Goal: Information Seeking & Learning: Learn about a topic

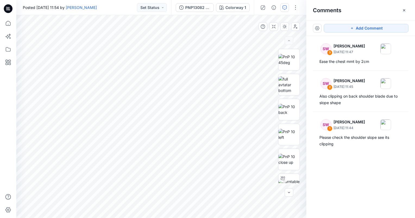
scroll to position [5506, 0]
type textarea "******"
click at [290, 60] on img at bounding box center [288, 59] width 21 height 11
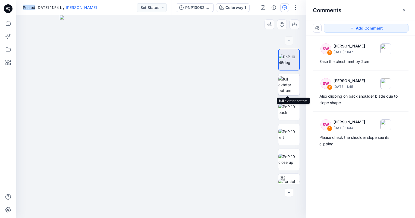
click at [286, 84] on img at bounding box center [288, 84] width 21 height 17
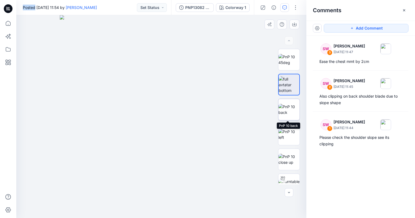
click at [289, 108] on img at bounding box center [288, 109] width 21 height 11
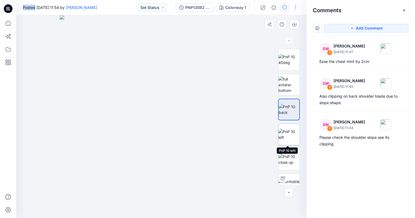
click at [286, 133] on img at bounding box center [288, 134] width 21 height 11
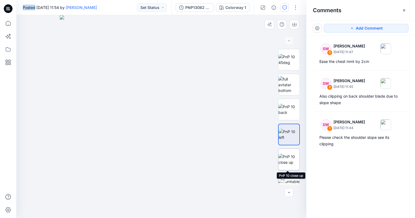
click at [287, 157] on img at bounding box center [288, 159] width 21 height 11
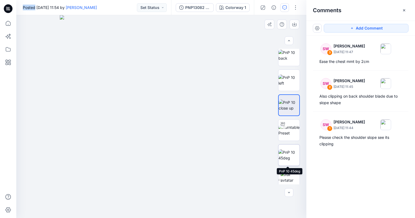
scroll to position [109, 0]
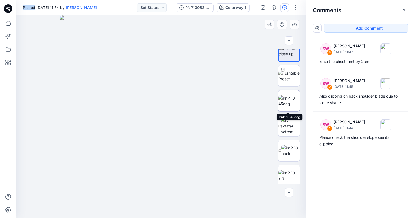
click at [292, 104] on img at bounding box center [288, 100] width 21 height 11
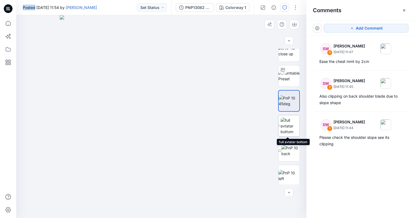
click at [289, 123] on img at bounding box center [289, 125] width 19 height 17
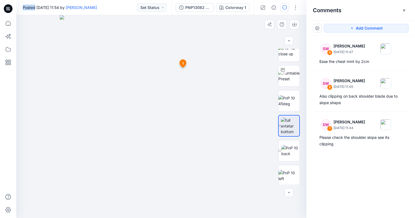
click at [181, 64] on icon at bounding box center [183, 64] width 7 height 8
click at [289, 152] on img at bounding box center [290, 150] width 18 height 11
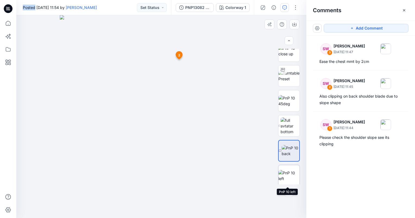
click at [289, 173] on img at bounding box center [288, 175] width 21 height 11
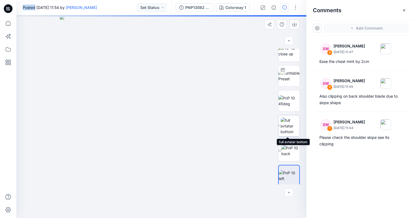
click at [286, 121] on img at bounding box center [289, 125] width 19 height 17
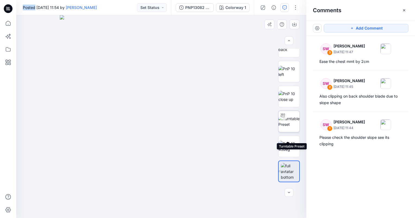
scroll to position [54, 0]
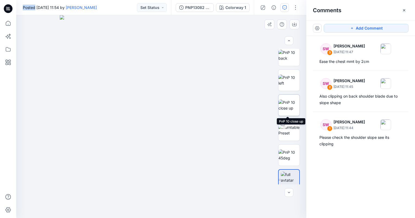
click at [293, 103] on img at bounding box center [288, 105] width 21 height 11
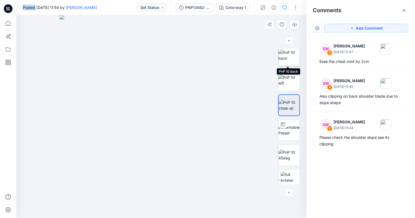
click at [287, 56] on img at bounding box center [288, 55] width 21 height 11
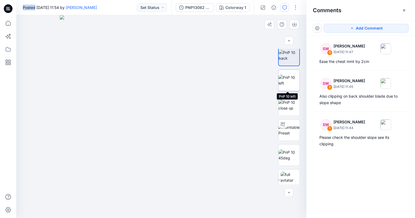
click at [286, 79] on img at bounding box center [288, 80] width 21 height 11
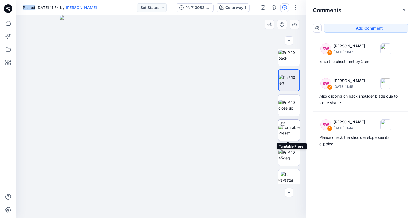
click at [282, 131] on img at bounding box center [288, 130] width 21 height 11
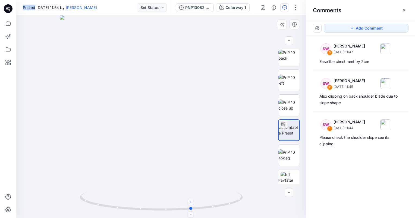
drag, startPoint x: 163, startPoint y: 210, endPoint x: 195, endPoint y: 201, distance: 34.1
click at [195, 201] on icon at bounding box center [162, 202] width 164 height 20
drag, startPoint x: 193, startPoint y: 209, endPoint x: 205, endPoint y: 206, distance: 11.9
click at [205, 206] on circle at bounding box center [203, 207] width 3 height 3
click at [207, 205] on icon at bounding box center [162, 202] width 164 height 20
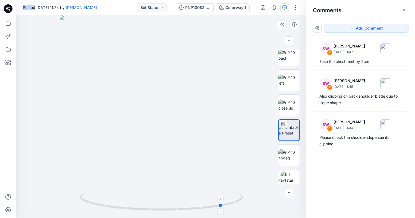
drag, startPoint x: 205, startPoint y: 209, endPoint x: 222, endPoint y: 205, distance: 17.0
click at [222, 205] on circle at bounding box center [220, 205] width 3 height 3
drag, startPoint x: 220, startPoint y: 206, endPoint x: 234, endPoint y: 198, distance: 15.9
click at [234, 198] on icon at bounding box center [162, 202] width 164 height 20
click at [290, 196] on button "button" at bounding box center [288, 192] width 9 height 9
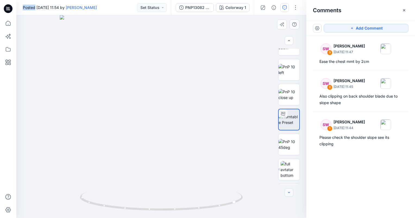
click at [290, 196] on button "button" at bounding box center [288, 192] width 9 height 9
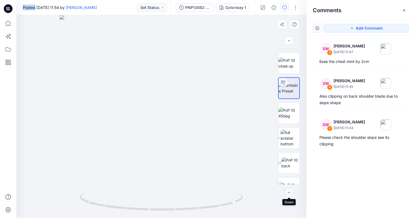
click at [290, 196] on button "button" at bounding box center [288, 192] width 9 height 9
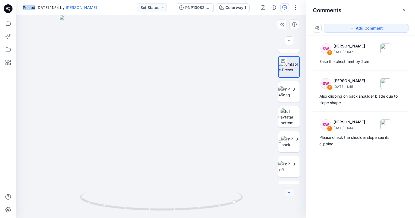
click at [290, 196] on button "button" at bounding box center [288, 192] width 9 height 9
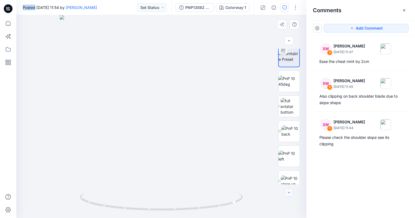
click at [290, 196] on button "button" at bounding box center [288, 192] width 9 height 9
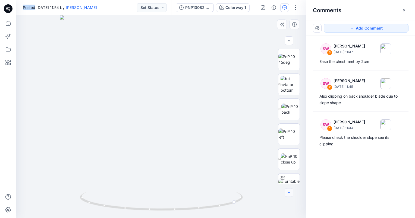
click at [290, 196] on button "button" at bounding box center [288, 192] width 9 height 9
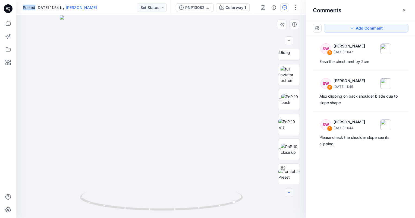
click at [290, 196] on button "button" at bounding box center [288, 192] width 9 height 9
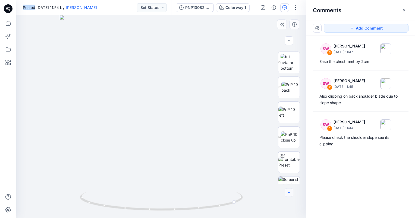
click at [290, 196] on button "button" at bounding box center [288, 192] width 9 height 9
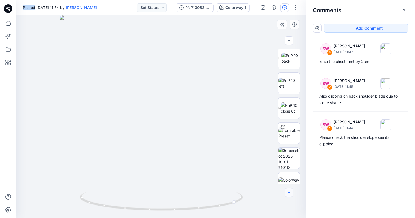
click at [290, 196] on button "button" at bounding box center [288, 192] width 9 height 9
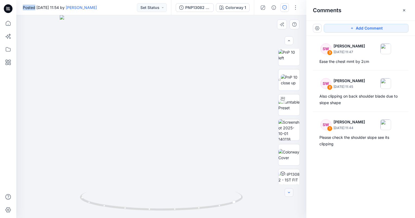
scroll to position [238, 0]
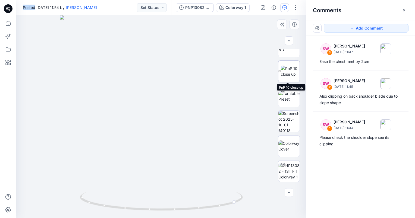
click at [288, 67] on img at bounding box center [290, 71] width 19 height 11
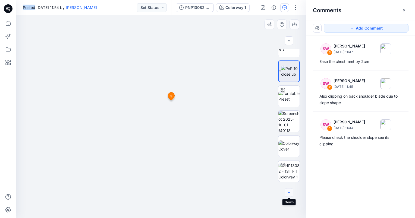
click at [288, 192] on icon "button" at bounding box center [288, 192] width 4 height 4
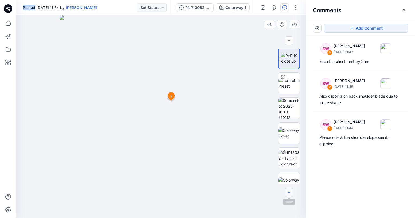
click at [288, 192] on icon "button" at bounding box center [288, 192] width 4 height 4
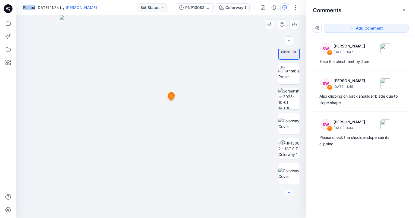
click at [288, 192] on div at bounding box center [288, 192] width 9 height 9
click at [288, 150] on img at bounding box center [288, 148] width 21 height 17
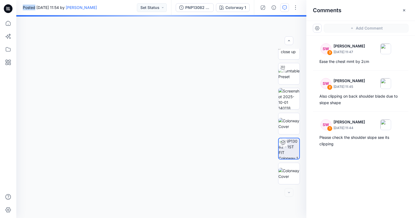
click at [171, 143] on div at bounding box center [161, 116] width 290 height 203
click at [282, 143] on icon at bounding box center [283, 143] width 4 height 4
click at [282, 142] on icon at bounding box center [283, 142] width 4 height 1
click at [198, 120] on div at bounding box center [161, 116] width 290 height 203
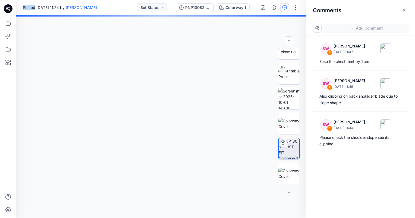
click at [167, 117] on div at bounding box center [161, 116] width 290 height 203
click at [291, 179] on img at bounding box center [288, 173] width 21 height 11
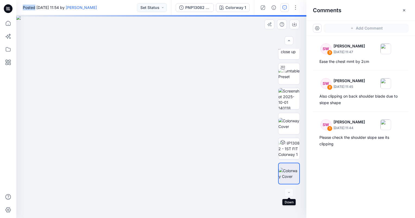
click at [288, 192] on div at bounding box center [288, 192] width 9 height 9
click at [290, 96] on img at bounding box center [288, 98] width 21 height 21
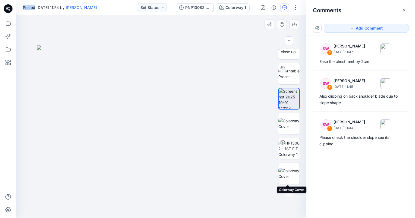
click at [289, 169] on img at bounding box center [288, 173] width 21 height 11
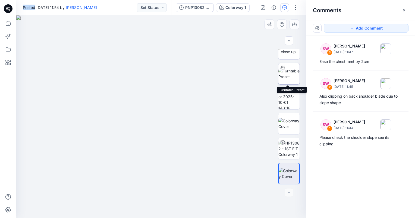
click at [290, 71] on img at bounding box center [288, 73] width 21 height 11
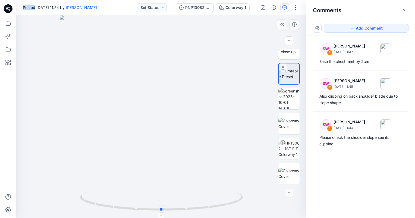
click at [192, 212] on icon at bounding box center [162, 202] width 164 height 20
click at [192, 208] on icon at bounding box center [162, 202] width 164 height 20
click at [195, 209] on icon at bounding box center [162, 202] width 164 height 20
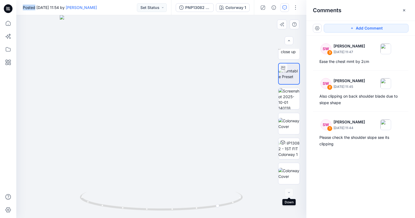
click at [289, 195] on div at bounding box center [288, 192] width 9 height 9
click at [233, 205] on icon at bounding box center [162, 202] width 164 height 20
drag, startPoint x: 218, startPoint y: 207, endPoint x: 239, endPoint y: 199, distance: 22.9
click at [234, 201] on circle at bounding box center [232, 202] width 3 height 3
drag, startPoint x: 240, startPoint y: 201, endPoint x: 246, endPoint y: 196, distance: 7.5
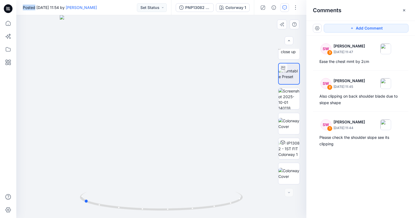
click at [246, 196] on div at bounding box center [161, 116] width 290 height 203
click at [148, 211] on icon at bounding box center [162, 202] width 164 height 20
drag, startPoint x: 170, startPoint y: 209, endPoint x: 106, endPoint y: 205, distance: 64.4
click at [108, 205] on icon at bounding box center [162, 202] width 164 height 20
drag, startPoint x: 183, startPoint y: 211, endPoint x: 148, endPoint y: 221, distance: 36.2
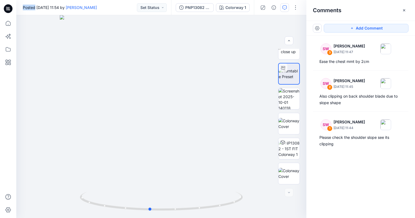
drag, startPoint x: 198, startPoint y: 147, endPoint x: 233, endPoint y: 97, distance: 60.7
click at [233, 97] on div at bounding box center [161, 116] width 290 height 203
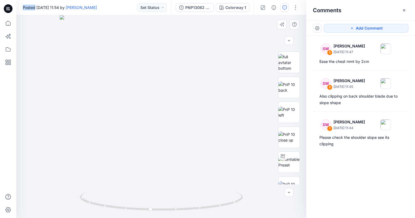
scroll to position [22, 0]
click at [289, 65] on img at bounding box center [288, 63] width 21 height 17
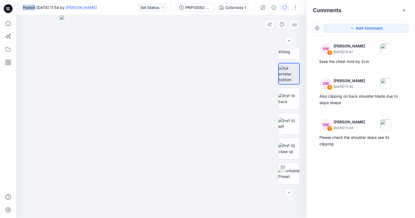
scroll to position [0, 0]
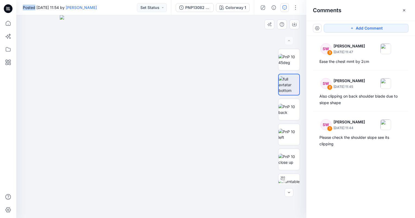
click at [181, 86] on img at bounding box center [161, 116] width 203 height 203
click at [359, 30] on button "Add Comment" at bounding box center [365, 28] width 85 height 9
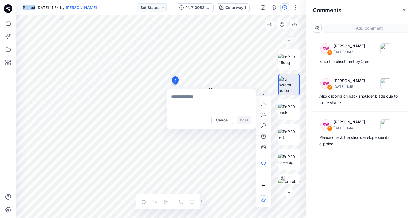
click at [175, 85] on div "4 Cancel Post Layer 1" at bounding box center [161, 116] width 290 height 203
click at [1, 141] on div at bounding box center [8, 109] width 16 height 218
click at [224, 121] on button "Cancel" at bounding box center [222, 120] width 22 height 9
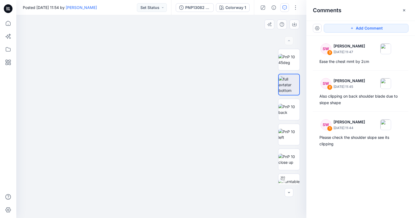
drag, startPoint x: 234, startPoint y: 108, endPoint x: 228, endPoint y: 148, distance: 41.0
click at [228, 148] on img at bounding box center [154, 101] width 347 height 234
click at [288, 80] on img at bounding box center [288, 84] width 21 height 17
click at [291, 107] on img at bounding box center [288, 109] width 21 height 11
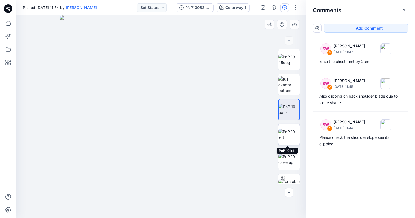
click at [285, 133] on img at bounding box center [288, 134] width 21 height 11
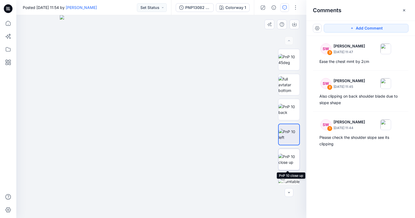
click at [288, 158] on img at bounding box center [288, 159] width 21 height 11
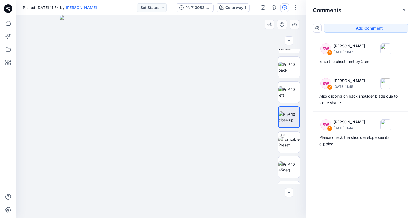
scroll to position [43, 0]
click at [286, 145] on img at bounding box center [288, 140] width 21 height 11
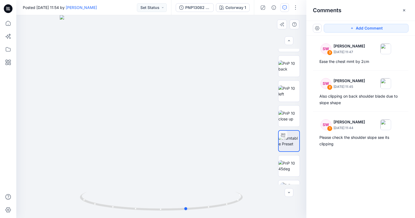
drag, startPoint x: 223, startPoint y: 208, endPoint x: 247, endPoint y: 196, distance: 26.8
click at [248, 196] on div at bounding box center [161, 116] width 290 height 203
drag, startPoint x: 187, startPoint y: 210, endPoint x: 258, endPoint y: 192, distance: 72.5
click at [279, 174] on div "Colorway 1 All Materials By Piece Select All fabric 111-0537, 92% Recycled Poly…" at bounding box center [161, 116] width 290 height 203
drag, startPoint x: 191, startPoint y: 211, endPoint x: 234, endPoint y: 199, distance: 44.6
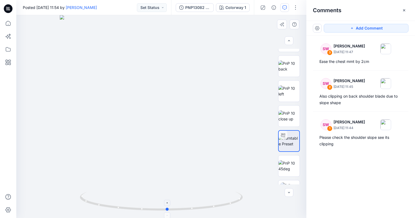
click at [234, 199] on icon at bounding box center [162, 202] width 164 height 20
click at [284, 168] on img at bounding box center [288, 165] width 21 height 11
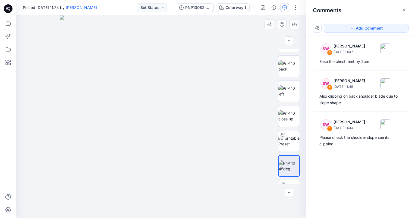
click at [184, 72] on img at bounding box center [161, 116] width 203 height 203
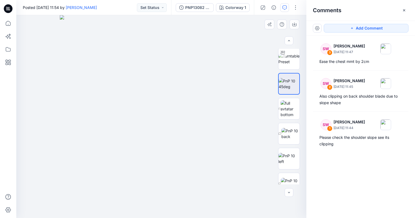
scroll to position [130, 0]
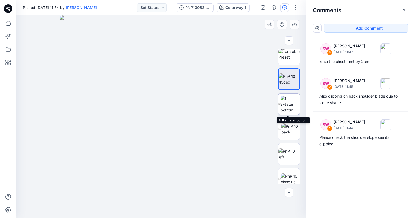
click at [288, 107] on img at bounding box center [289, 104] width 19 height 17
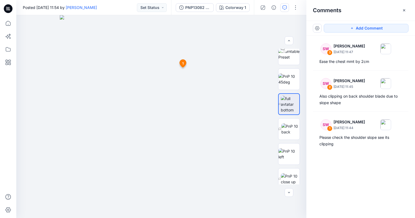
click at [181, 65] on icon at bounding box center [183, 64] width 7 height 8
click at [363, 29] on button "Add Comment" at bounding box center [365, 28] width 85 height 9
click at [170, 81] on div "4 1 SW [PERSON_NAME] [DATE] 11:44 Please check the shoulder slope see its clipp…" at bounding box center [161, 116] width 290 height 203
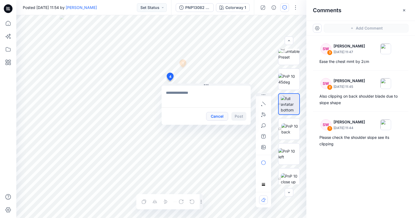
click at [215, 116] on button "Cancel" at bounding box center [217, 116] width 22 height 9
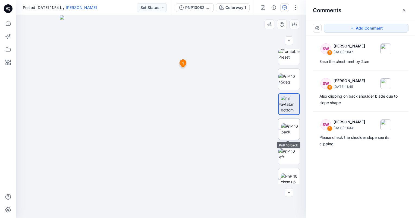
click at [295, 128] on img at bounding box center [290, 128] width 18 height 11
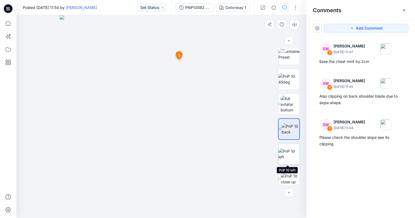
click at [286, 155] on img at bounding box center [288, 153] width 21 height 11
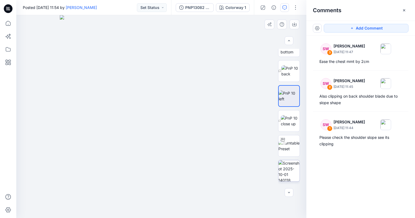
scroll to position [195, 0]
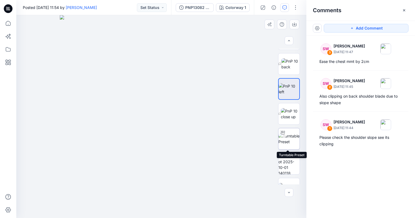
click at [285, 142] on img at bounding box center [288, 138] width 21 height 11
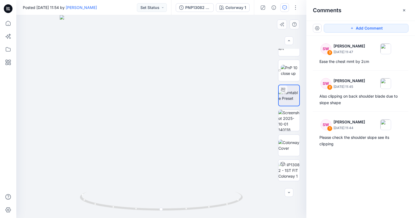
scroll to position [253, 0]
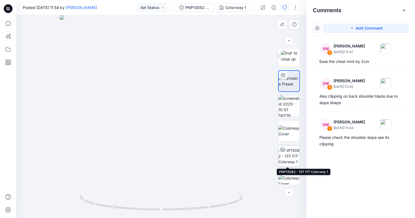
click at [291, 156] on img at bounding box center [288, 156] width 21 height 17
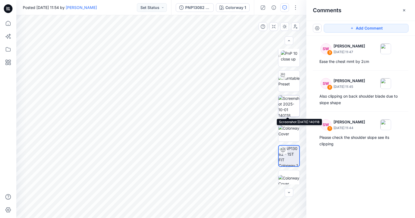
click at [292, 107] on img at bounding box center [288, 105] width 21 height 21
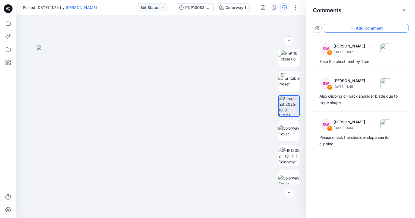
click at [386, 25] on button "Add Comment" at bounding box center [365, 28] width 85 height 9
click at [216, 103] on div "4" at bounding box center [161, 116] width 290 height 203
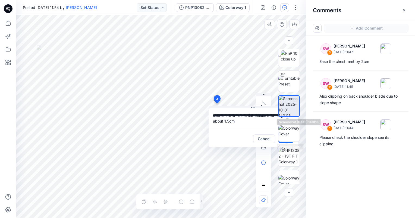
type textarea "**********"
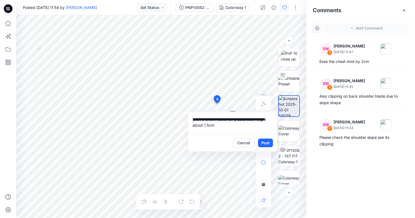
drag, startPoint x: 222, startPoint y: 140, endPoint x: 197, endPoint y: 145, distance: 25.5
click at [197, 145] on div "Cancel Post" at bounding box center [232, 142] width 89 height 17
click at [257, 143] on button "Post" at bounding box center [260, 144] width 15 height 9
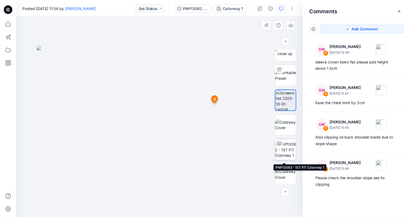
scroll to position [260, 0]
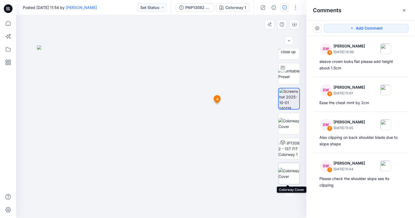
click at [291, 171] on img at bounding box center [288, 173] width 21 height 11
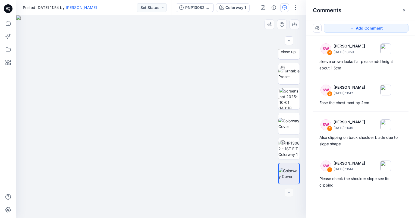
click at [195, 132] on img at bounding box center [161, 116] width 290 height 203
drag, startPoint x: 191, startPoint y: 125, endPoint x: 246, endPoint y: 112, distance: 56.8
click at [246, 112] on img at bounding box center [161, 116] width 290 height 203
click at [285, 55] on img at bounding box center [290, 48] width 19 height 11
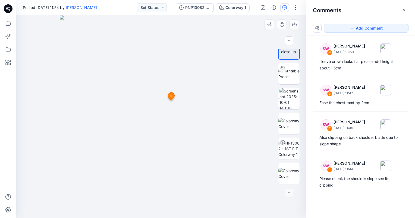
click at [235, 51] on img at bounding box center [161, 116] width 203 height 203
click at [294, 8] on button "button" at bounding box center [295, 7] width 9 height 9
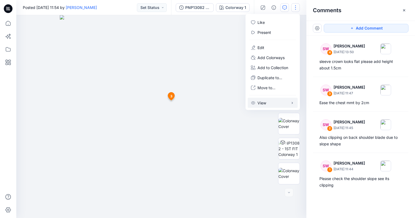
click at [264, 106] on button "View" at bounding box center [272, 103] width 50 height 10
click at [231, 71] on img at bounding box center [161, 116] width 203 height 203
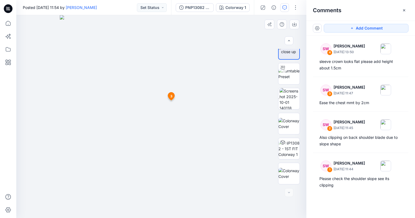
click at [253, 44] on img at bounding box center [161, 116] width 203 height 203
click at [294, 5] on button "button" at bounding box center [295, 7] width 9 height 9
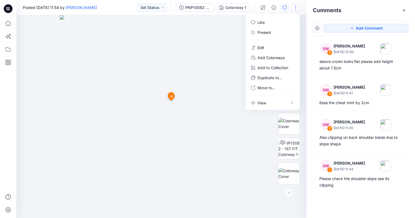
click at [232, 49] on img at bounding box center [161, 116] width 203 height 203
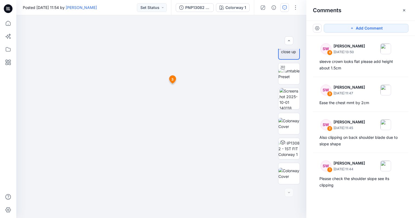
click at [10, 7] on icon at bounding box center [8, 8] width 9 height 9
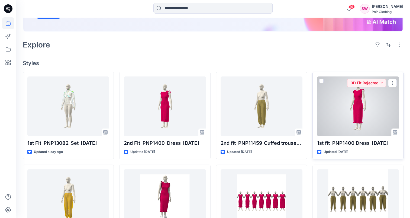
scroll to position [163, 0]
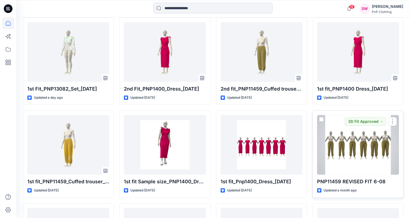
click at [369, 148] on div at bounding box center [358, 145] width 82 height 60
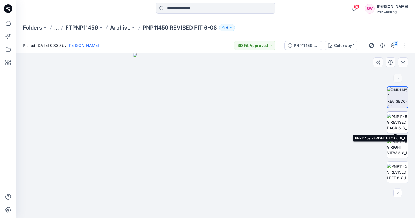
click at [394, 117] on img at bounding box center [397, 122] width 21 height 17
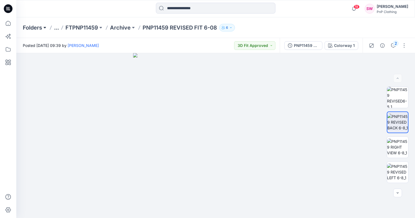
click at [44, 27] on button at bounding box center [44, 28] width 5 height 8
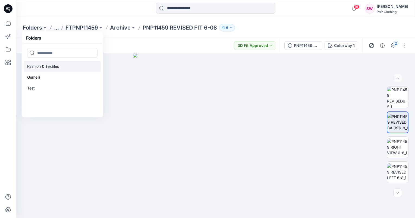
click at [43, 67] on p "Fashion & Textiles" at bounding box center [43, 66] width 32 height 7
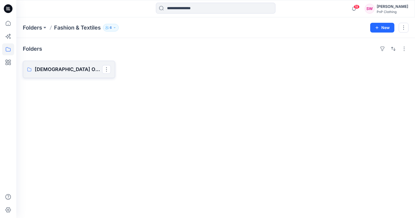
click at [61, 71] on p "[DEMOGRAPHIC_DATA] Outerwear" at bounding box center [68, 70] width 67 height 8
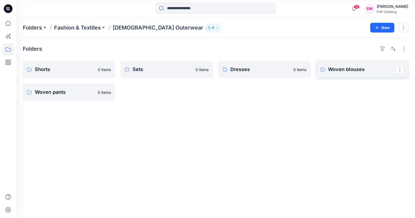
click at [357, 67] on p "Woven blouses" at bounding box center [361, 70] width 67 height 8
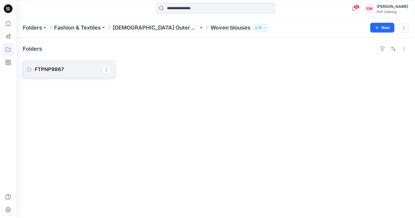
click at [62, 71] on p "FTPNP9867" at bounding box center [68, 70] width 67 height 8
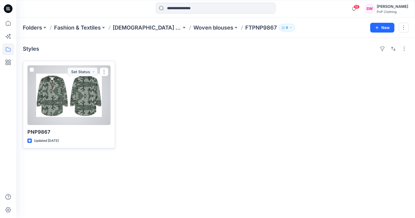
click at [49, 95] on div at bounding box center [68, 95] width 83 height 60
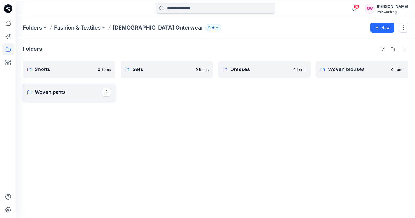
click at [90, 92] on p "Woven pants" at bounding box center [68, 92] width 67 height 8
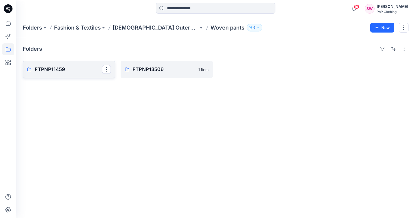
click at [56, 71] on p "FTPNP11459" at bounding box center [68, 70] width 67 height 8
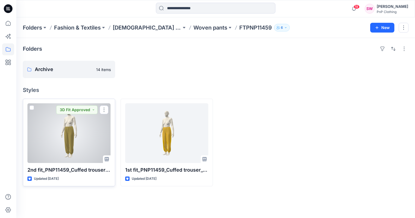
click at [77, 133] on div at bounding box center [68, 133] width 83 height 60
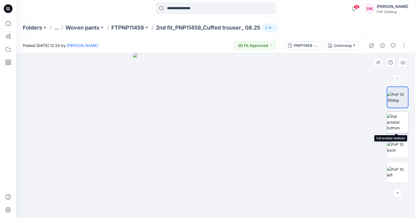
click at [401, 124] on img at bounding box center [397, 122] width 21 height 17
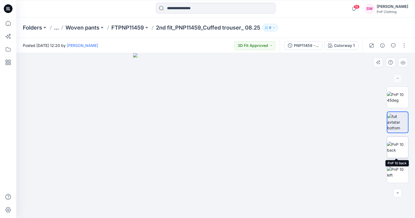
click at [397, 149] on img at bounding box center [397, 147] width 21 height 11
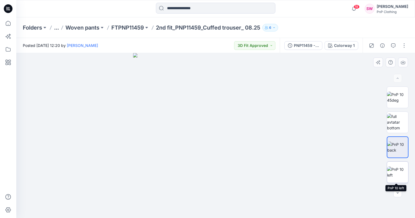
click at [398, 176] on img at bounding box center [397, 172] width 21 height 11
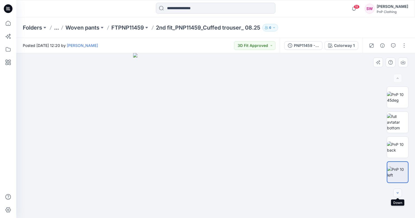
click at [398, 195] on icon "button" at bounding box center [397, 193] width 4 height 4
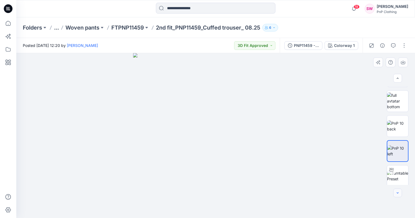
click at [398, 195] on icon "button" at bounding box center [397, 193] width 4 height 4
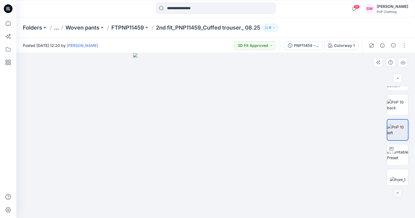
click at [398, 194] on icon "button" at bounding box center [397, 193] width 4 height 4
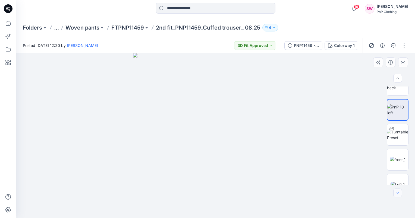
click at [398, 194] on icon "button" at bounding box center [397, 193] width 4 height 4
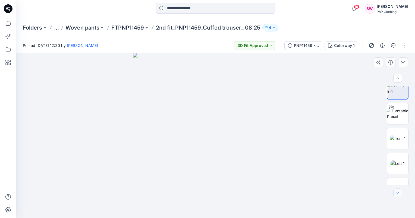
click at [398, 194] on icon "button" at bounding box center [397, 193] width 4 height 4
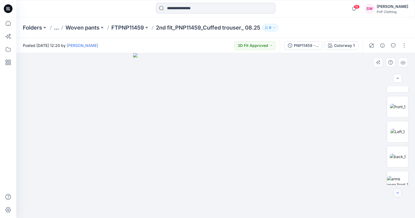
scroll to position [126, 0]
click at [402, 99] on img at bounding box center [397, 96] width 15 height 6
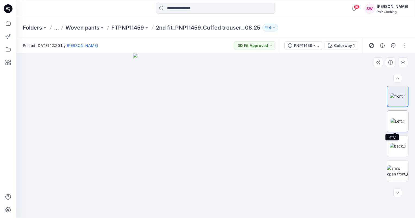
click at [395, 118] on img at bounding box center [397, 121] width 14 height 6
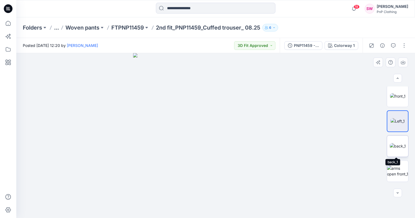
click at [395, 144] on img at bounding box center [397, 146] width 16 height 6
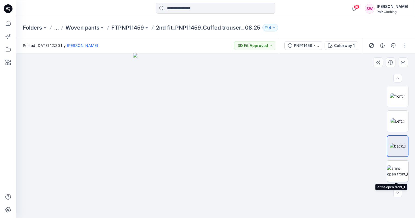
click at [394, 168] on img at bounding box center [397, 170] width 21 height 11
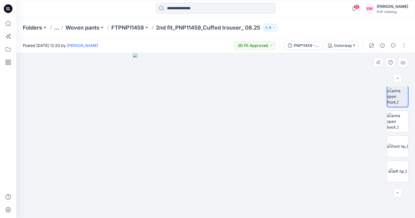
scroll to position [213, 0]
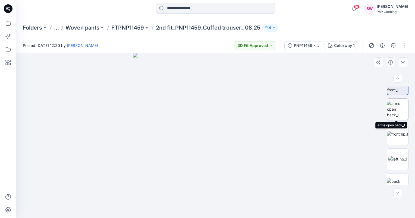
click at [397, 106] on img at bounding box center [397, 109] width 21 height 17
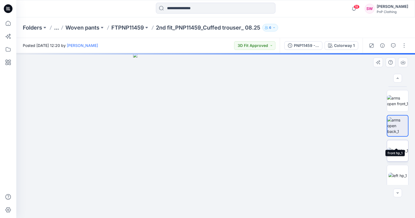
scroll to position [186, 0]
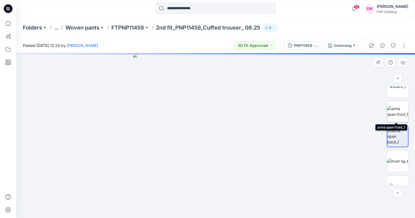
click at [395, 111] on img at bounding box center [397, 111] width 21 height 11
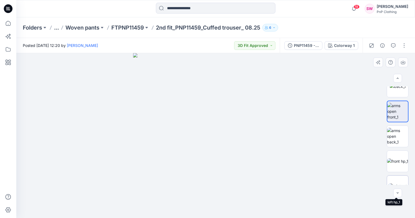
click at [396, 183] on img at bounding box center [397, 186] width 18 height 6
